Goal: Understand process/instructions

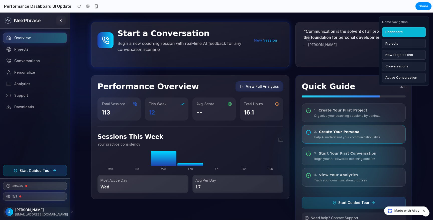
scroll to position [30, 0]
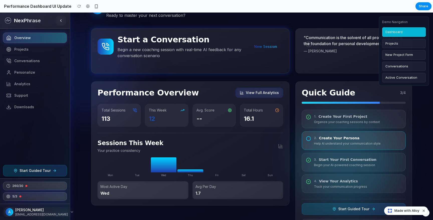
click at [397, 50] on button "New Project Form" at bounding box center [404, 55] width 44 height 10
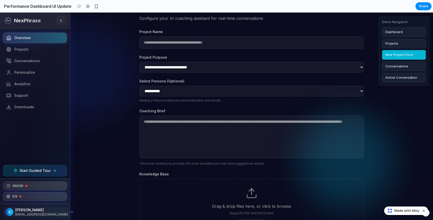
click at [395, 46] on button "Projects" at bounding box center [404, 44] width 44 height 10
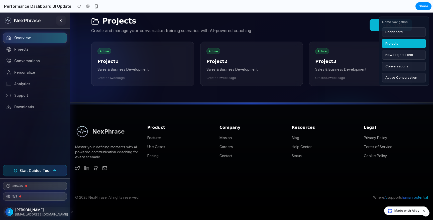
click at [391, 33] on button "Dashboard" at bounding box center [404, 32] width 44 height 10
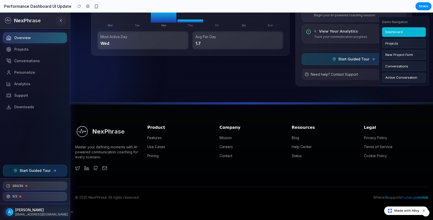
click at [399, 54] on button "New Project Form" at bounding box center [404, 55] width 44 height 10
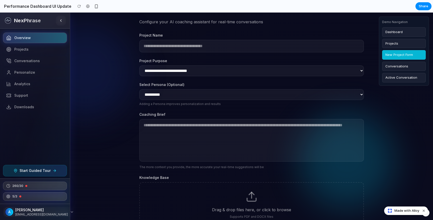
scroll to position [0, 0]
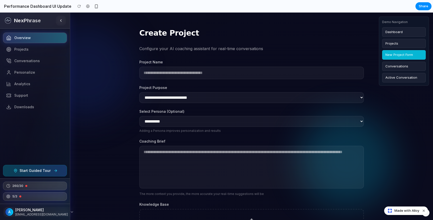
click at [35, 172] on span "Start Guided Tour" at bounding box center [35, 170] width 31 height 5
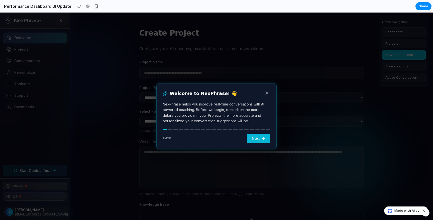
click at [258, 140] on button "Next" at bounding box center [259, 138] width 24 height 9
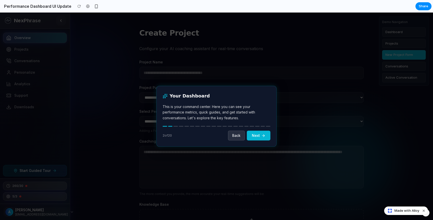
click at [258, 136] on button "Next" at bounding box center [259, 136] width 24 height 10
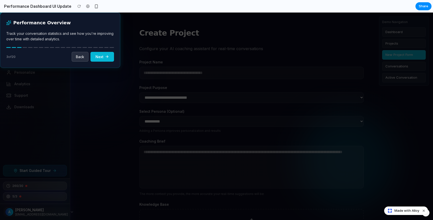
click at [107, 59] on button "Next" at bounding box center [102, 57] width 24 height 10
